Goal: Communication & Community: Ask a question

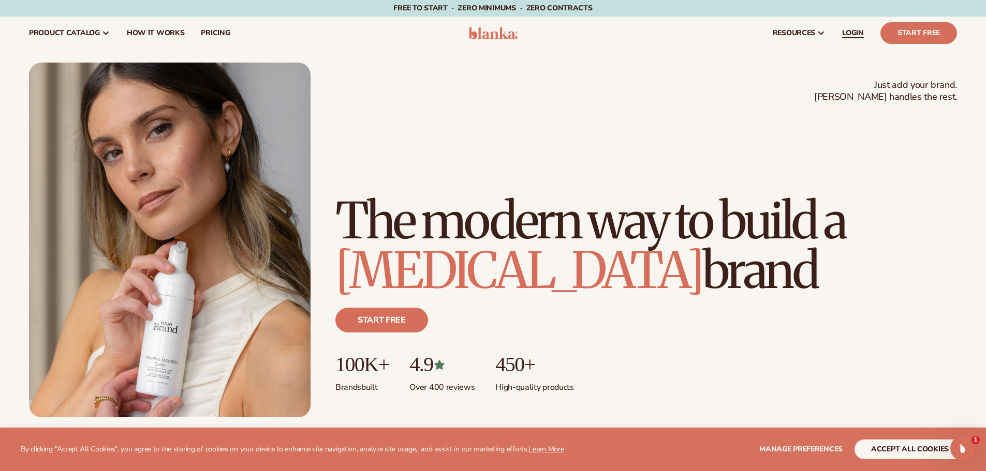
click at [851, 32] on span "LOGIN" at bounding box center [853, 33] width 22 height 8
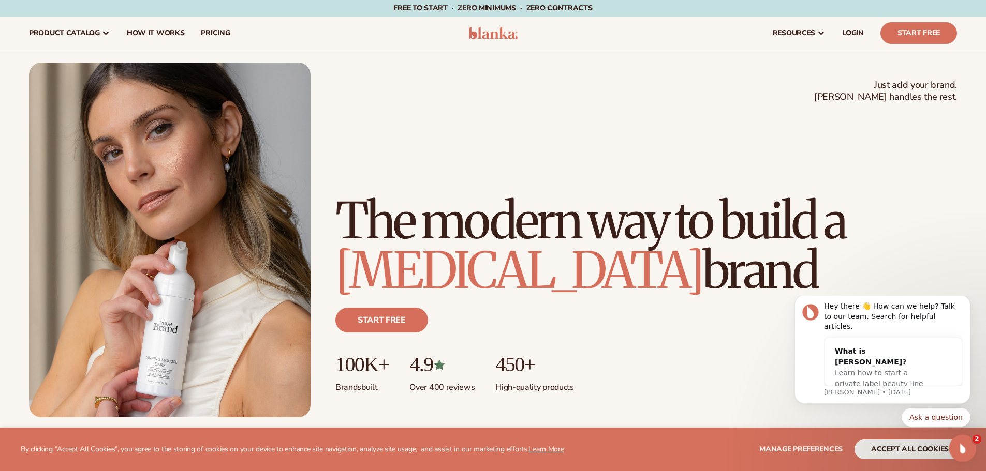
click at [964, 448] on icon "Open Intercom Messenger" at bounding box center [960, 447] width 17 height 17
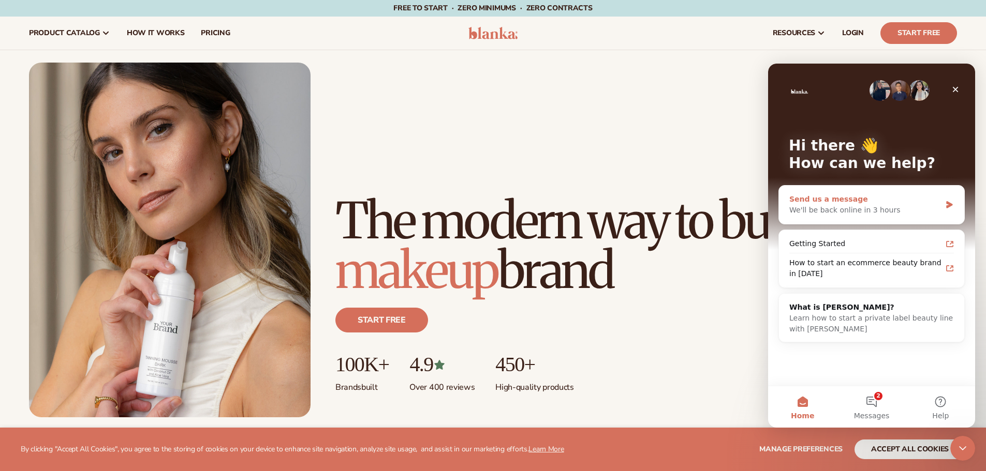
click at [840, 206] on div "We'll be back online in 3 hours" at bounding box center [865, 210] width 152 height 11
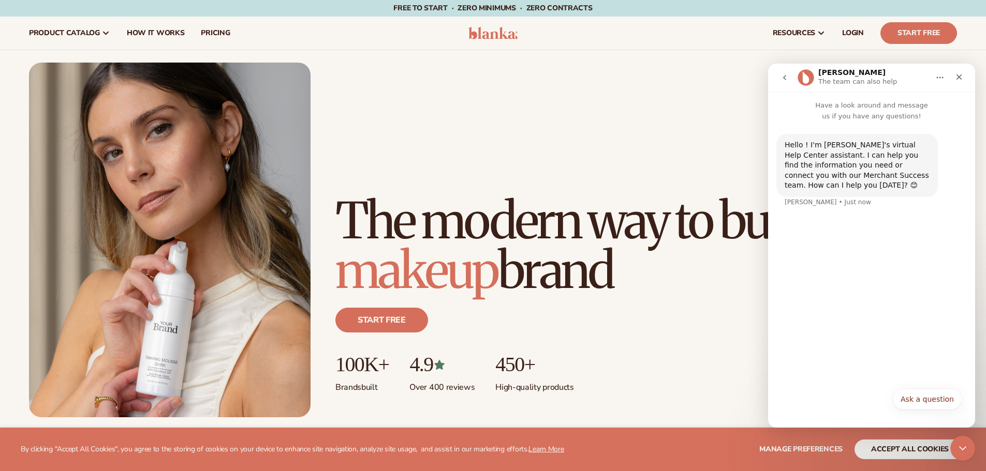
click at [811, 239] on div "Hello ! I'm [PERSON_NAME]'s virtual Help Center assistant. I can help you find …" at bounding box center [871, 252] width 207 height 261
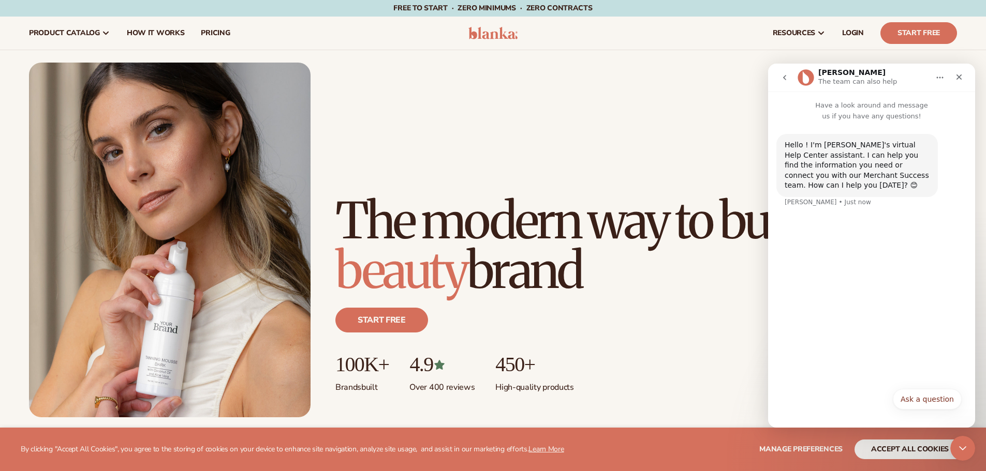
click at [824, 109] on p "Have a look around and message us if you have any questions!" at bounding box center [871, 107] width 207 height 30
click at [839, 83] on p "The team can also help" at bounding box center [857, 82] width 79 height 10
click at [836, 81] on p "The team can also help" at bounding box center [857, 82] width 79 height 10
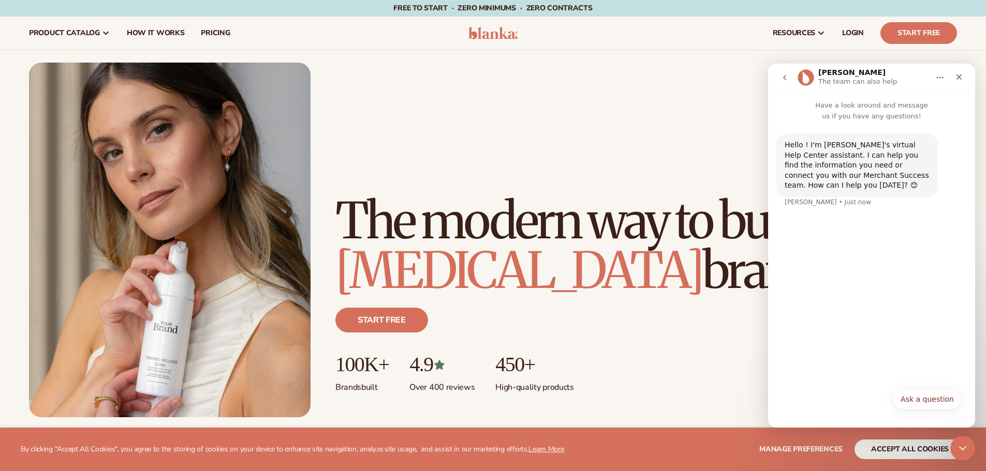
click at [883, 77] on p "The team can also help" at bounding box center [857, 82] width 79 height 10
click at [937, 81] on icon "Home" at bounding box center [939, 77] width 8 height 8
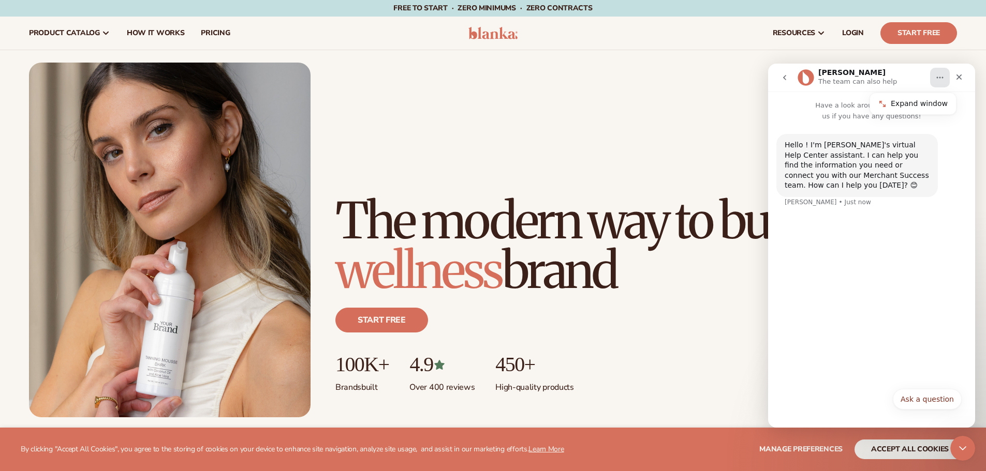
click at [905, 220] on div "Hello ! I'm [PERSON_NAME]'s virtual Help Center assistant. I can help you find …" at bounding box center [871, 252] width 207 height 261
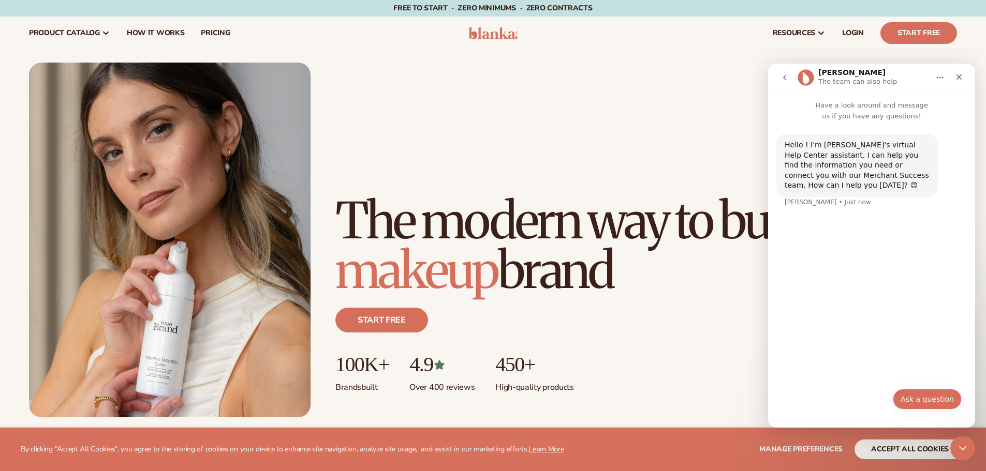
click at [923, 398] on button "Ask a question" at bounding box center [926, 399] width 69 height 21
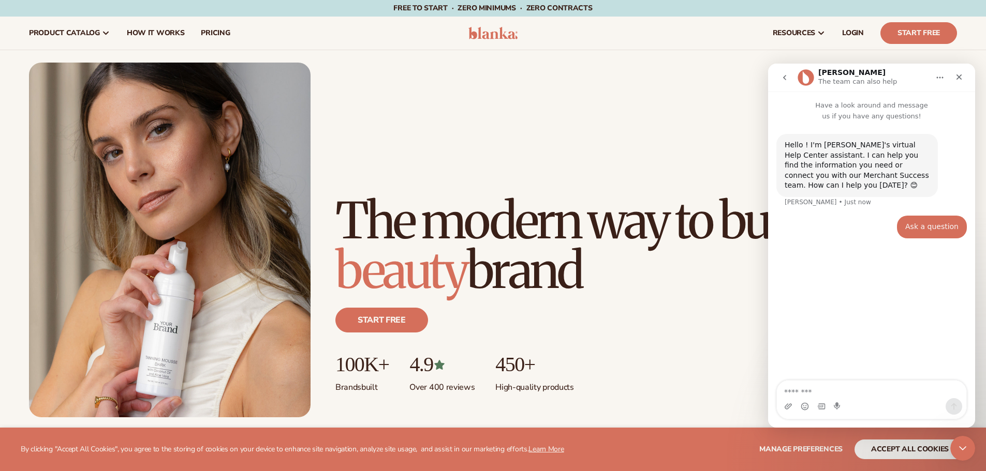
click at [794, 391] on textarea "Message…" at bounding box center [871, 390] width 189 height 18
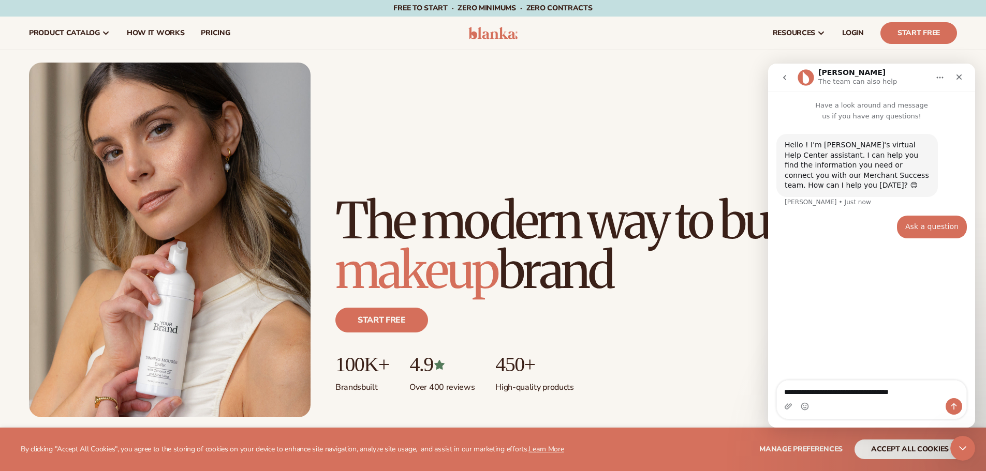
type textarea "**********"
click at [952, 402] on button "Send a message…" at bounding box center [953, 406] width 17 height 17
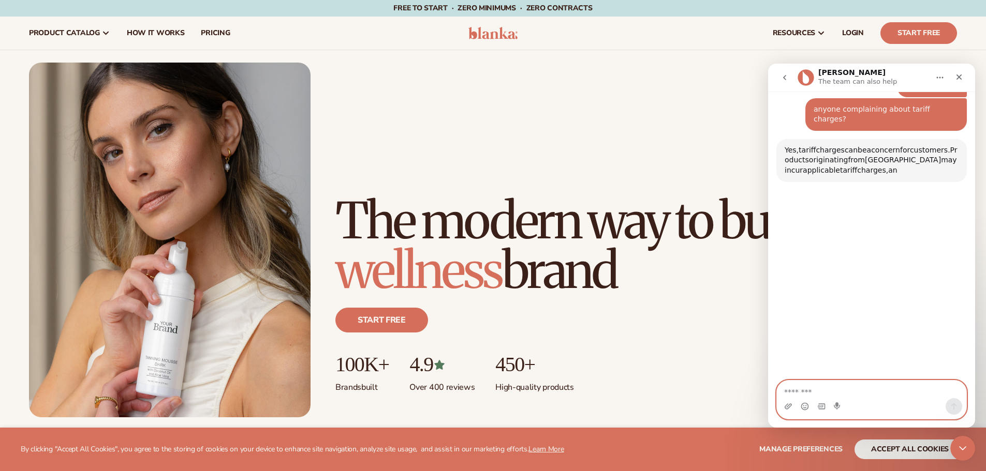
scroll to position [130, 0]
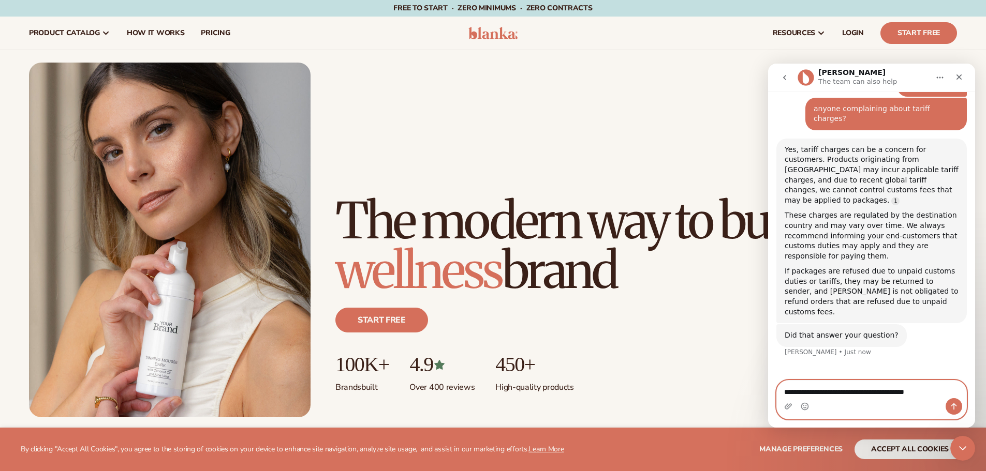
type textarea "**********"
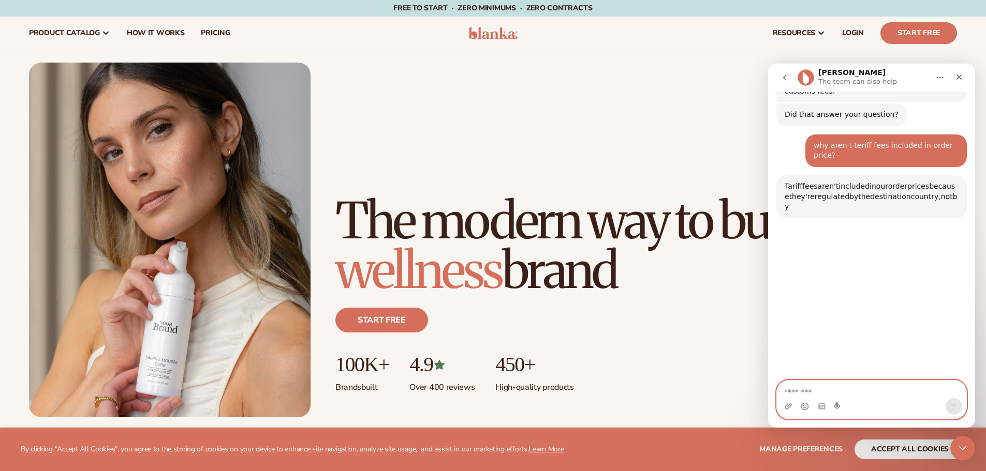
scroll to position [357, 0]
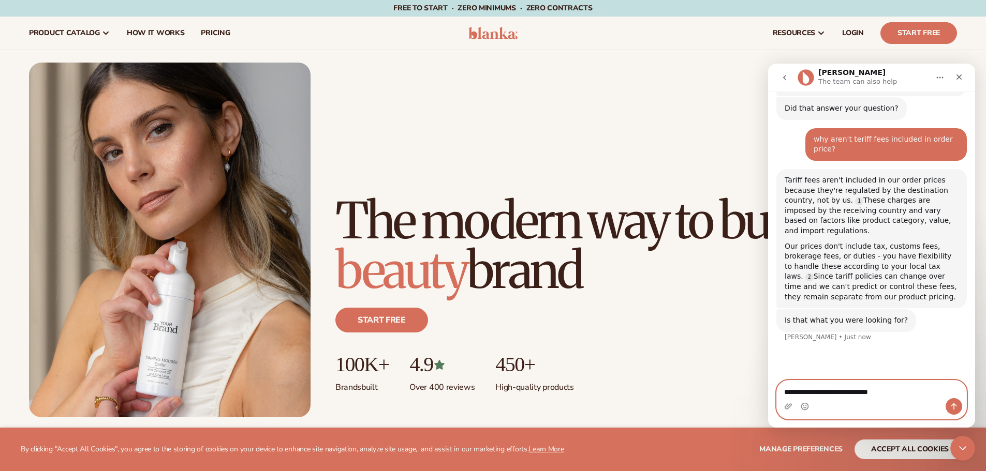
type textarea "**********"
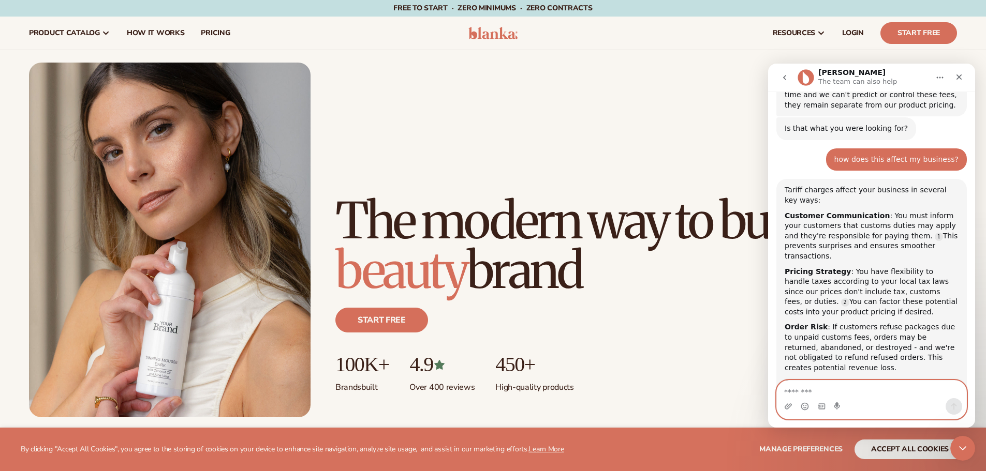
scroll to position [571, 0]
